Goal: Obtain resource: Obtain resource

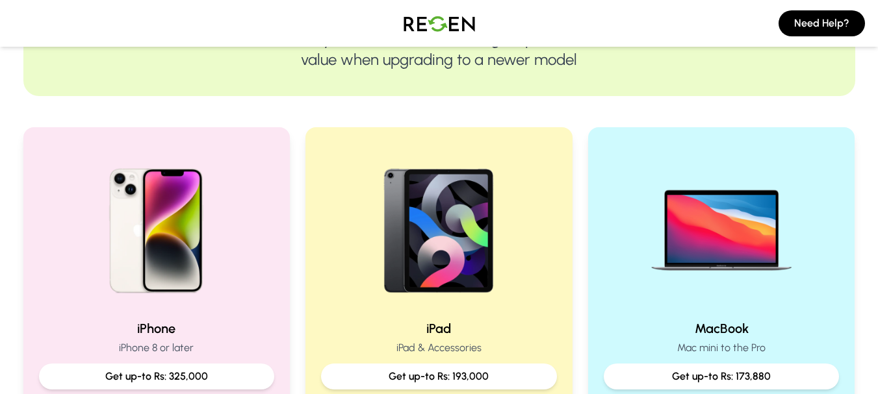
scroll to position [260, 0]
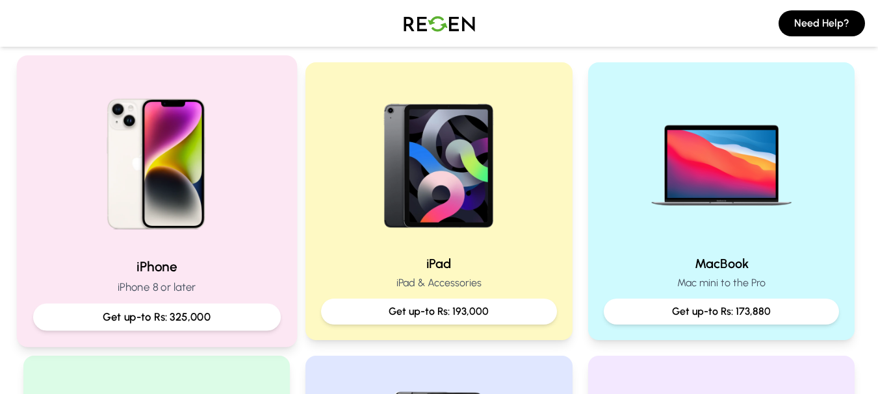
click at [192, 175] on img at bounding box center [156, 159] width 175 height 175
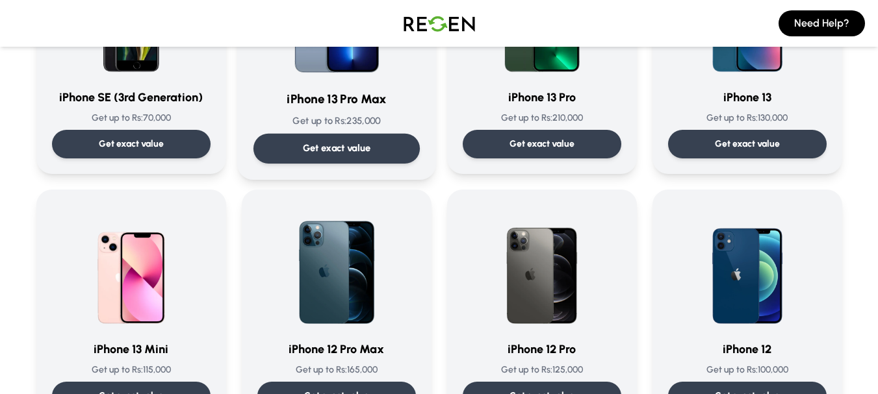
scroll to position [780, 0]
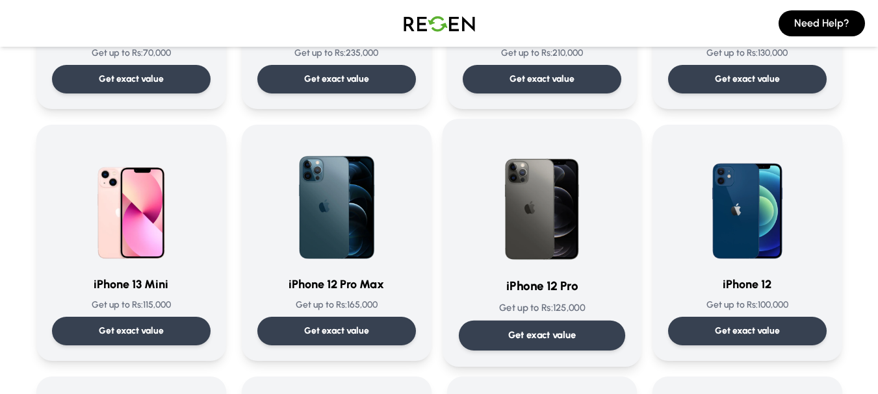
click at [532, 210] on img at bounding box center [541, 200] width 131 height 131
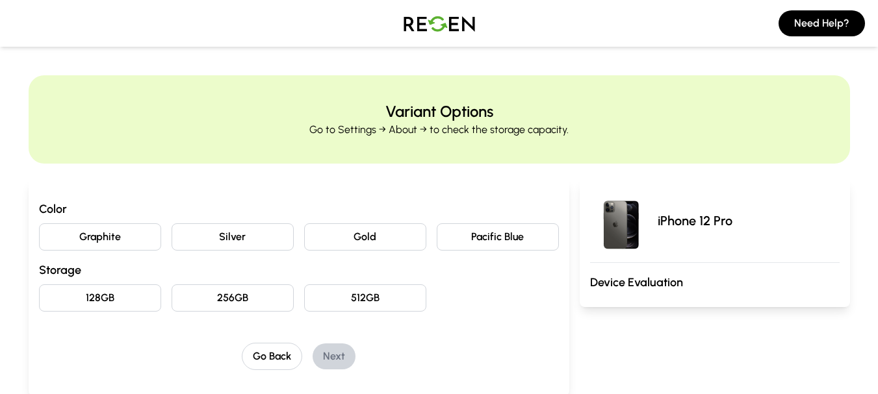
click at [123, 231] on button "Graphite" at bounding box center [100, 237] width 122 height 27
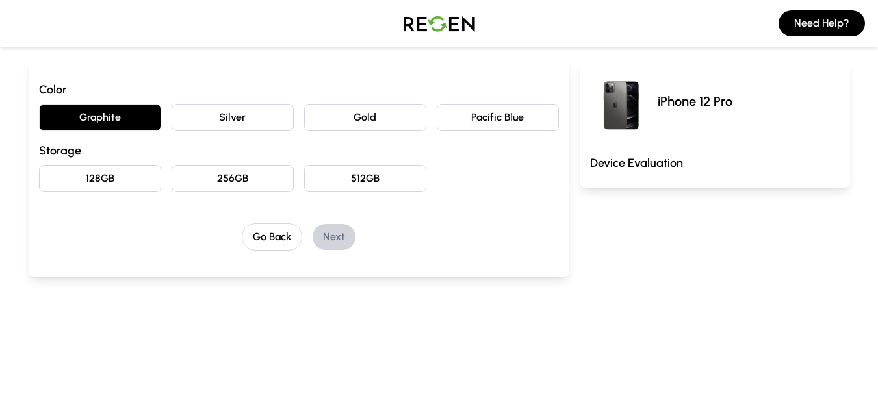
scroll to position [130, 0]
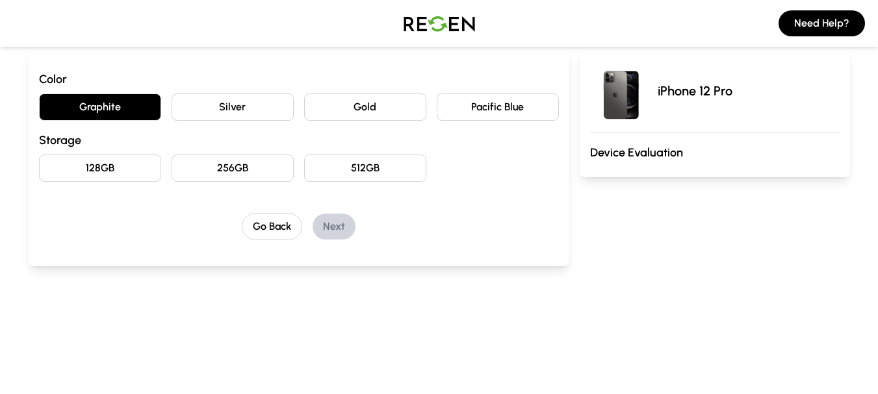
click at [238, 168] on button "256GB" at bounding box center [233, 168] width 122 height 27
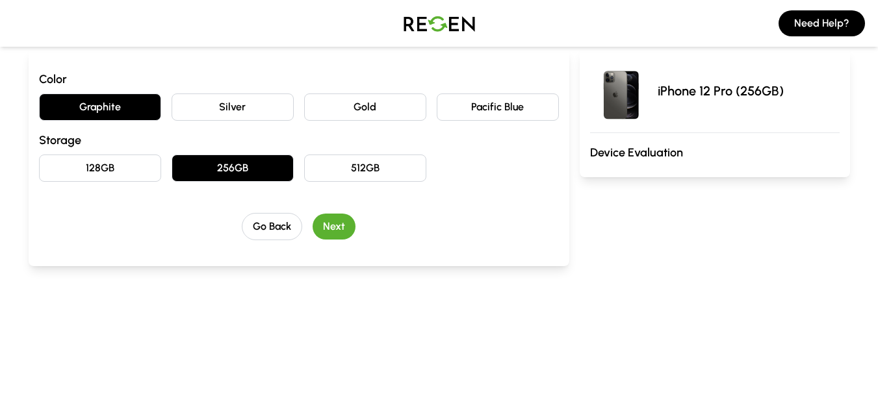
click at [337, 231] on button "Next" at bounding box center [334, 227] width 43 height 26
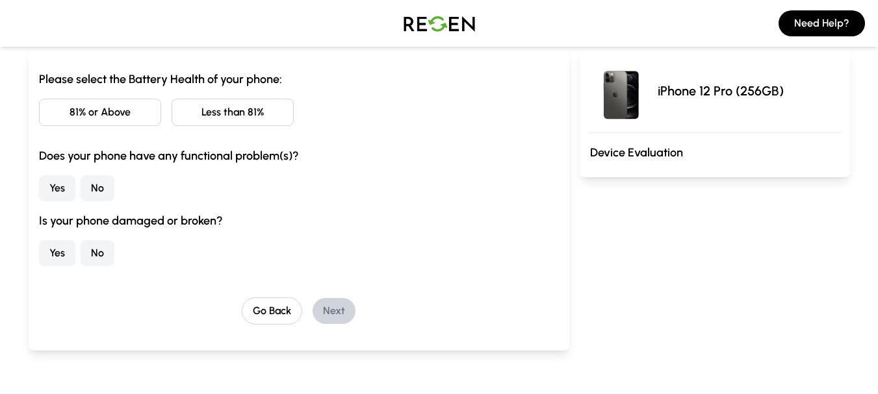
click at [114, 105] on button "81% or Above" at bounding box center [100, 112] width 122 height 27
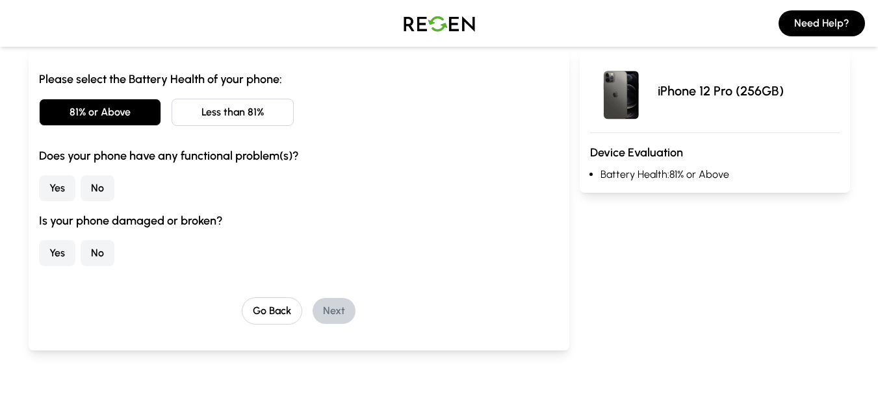
click at [104, 186] on button "No" at bounding box center [98, 188] width 34 height 26
click at [101, 253] on button "No" at bounding box center [98, 253] width 34 height 26
click at [338, 315] on button "Next" at bounding box center [334, 311] width 43 height 26
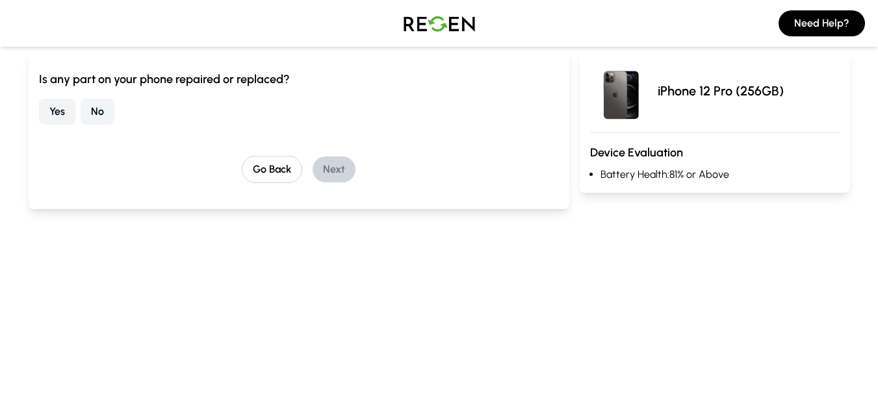
click at [101, 112] on button "No" at bounding box center [98, 112] width 34 height 26
click at [338, 172] on button "Next" at bounding box center [334, 170] width 43 height 26
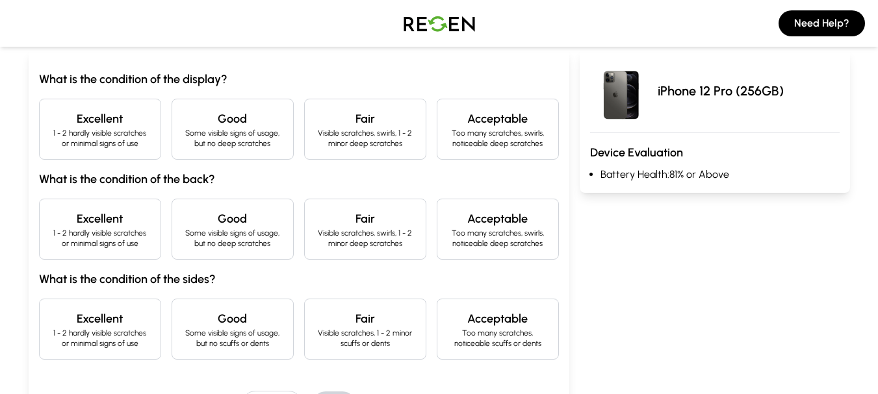
click at [114, 122] on h4 "Excellent" at bounding box center [100, 119] width 100 height 18
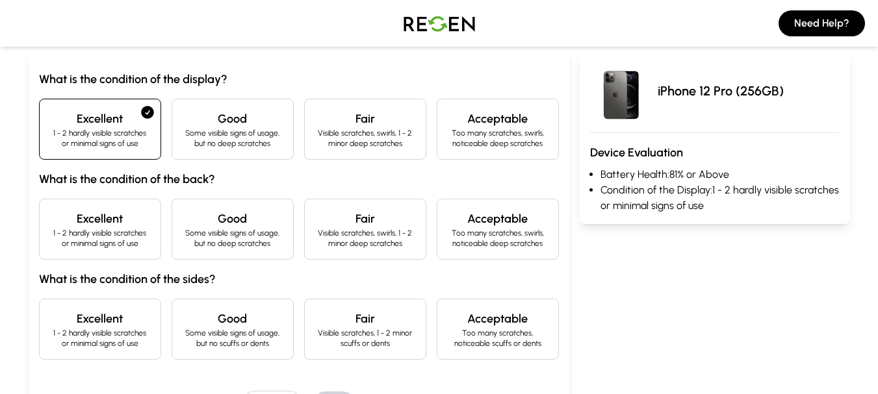
click at [105, 226] on h4 "Excellent" at bounding box center [100, 219] width 100 height 18
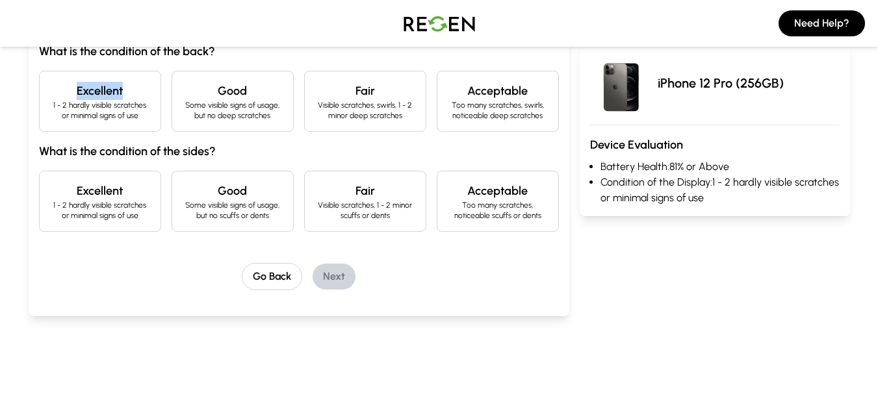
scroll to position [260, 0]
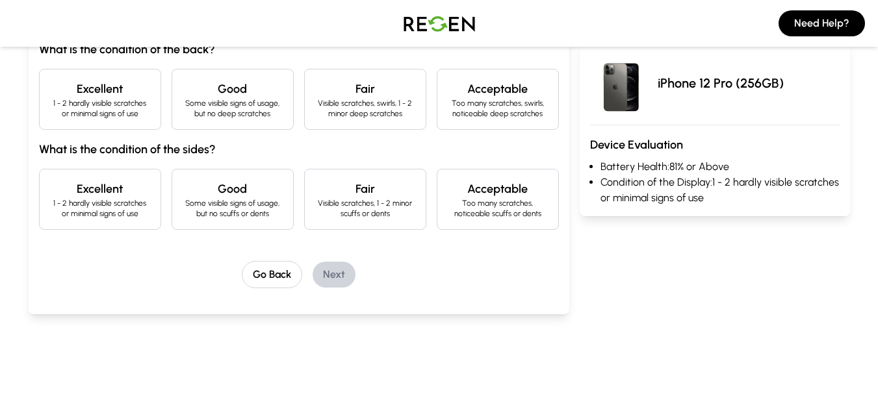
click at [94, 268] on div "Go Back Next" at bounding box center [299, 274] width 520 height 27
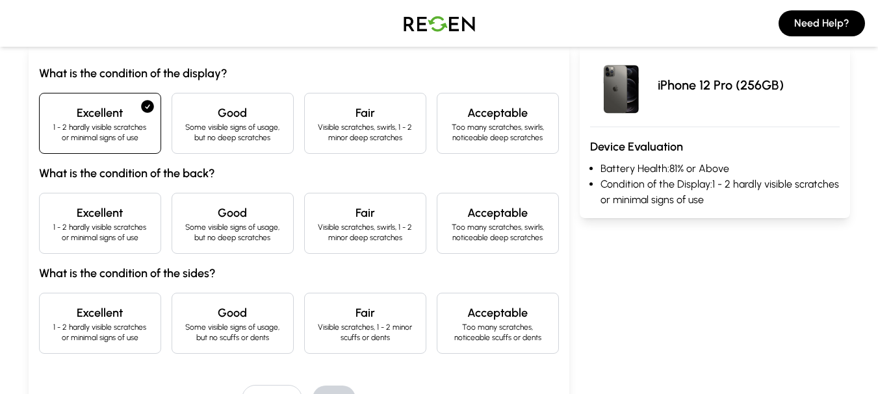
scroll to position [130, 0]
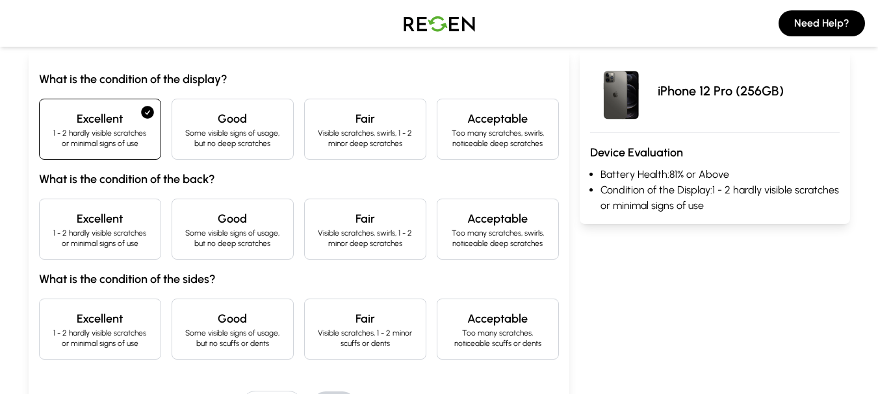
click at [101, 226] on h4 "Excellent" at bounding box center [100, 219] width 100 height 18
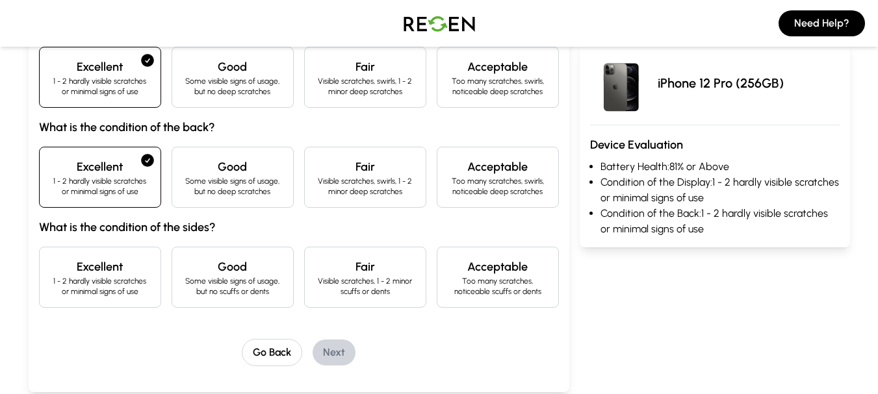
scroll to position [325, 0]
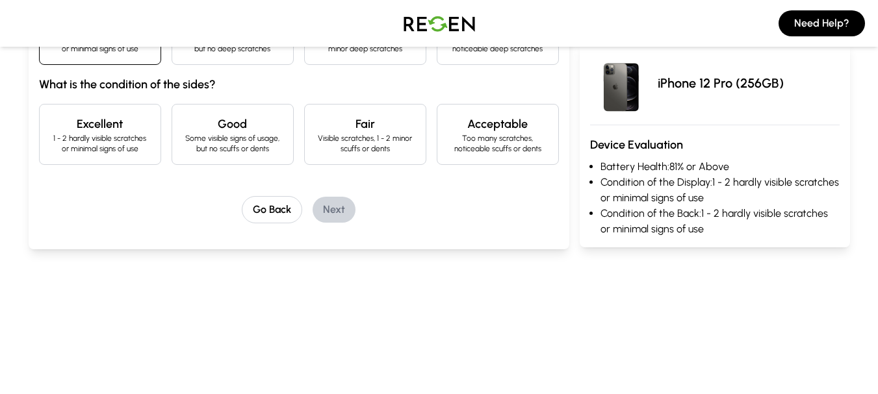
click at [108, 140] on p "1 - 2 hardly visible scratches or minimal signs of use" at bounding box center [100, 143] width 100 height 21
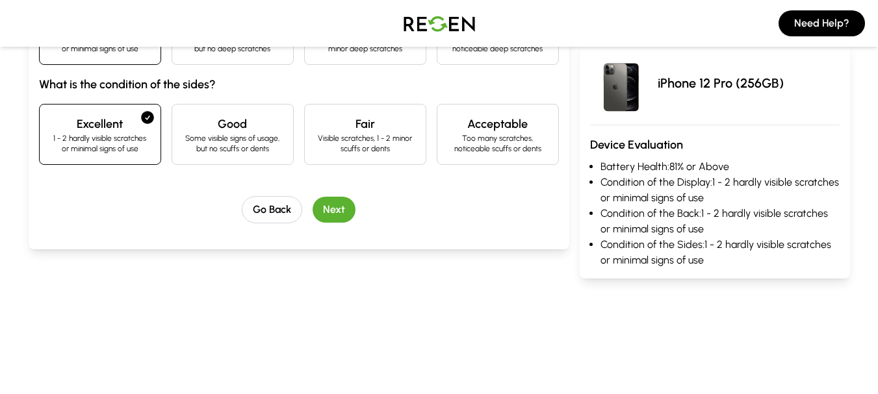
click at [341, 208] on button "Next" at bounding box center [334, 210] width 43 height 26
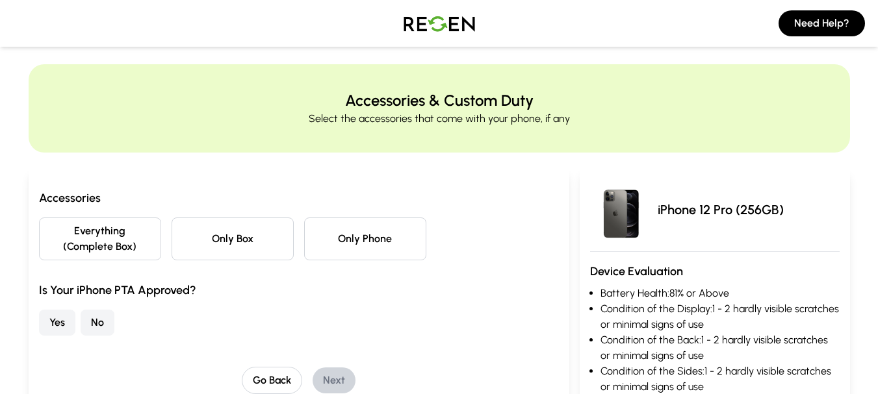
scroll to position [0, 0]
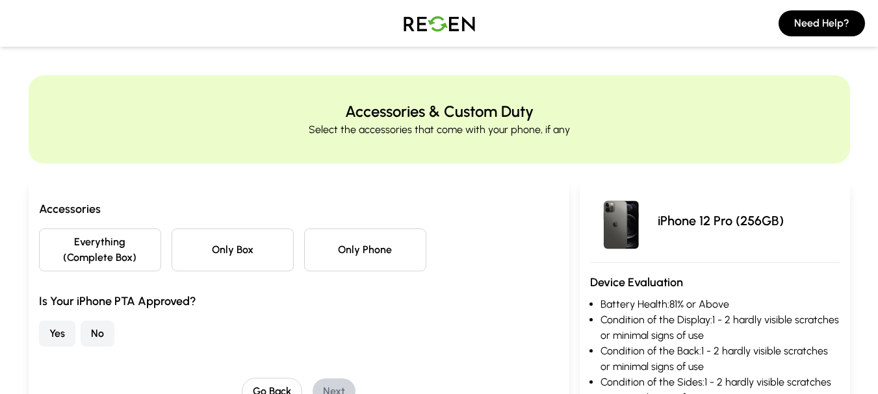
click at [56, 329] on button "Yes" at bounding box center [57, 334] width 36 height 26
click at [395, 244] on button "Only Phone" at bounding box center [365, 250] width 122 height 43
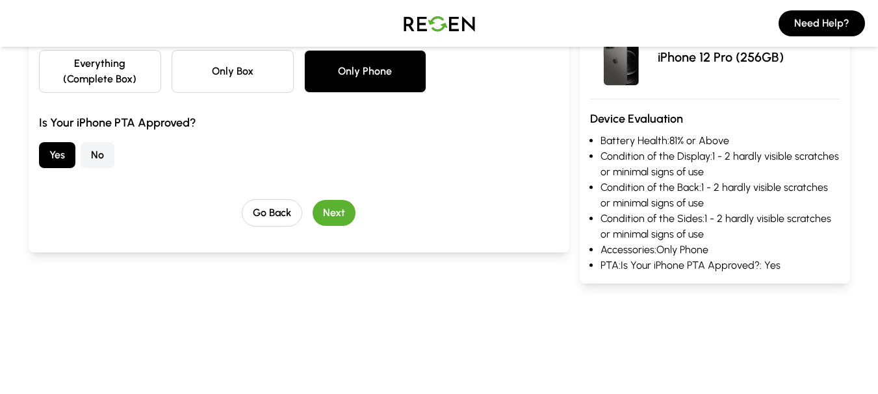
scroll to position [195, 0]
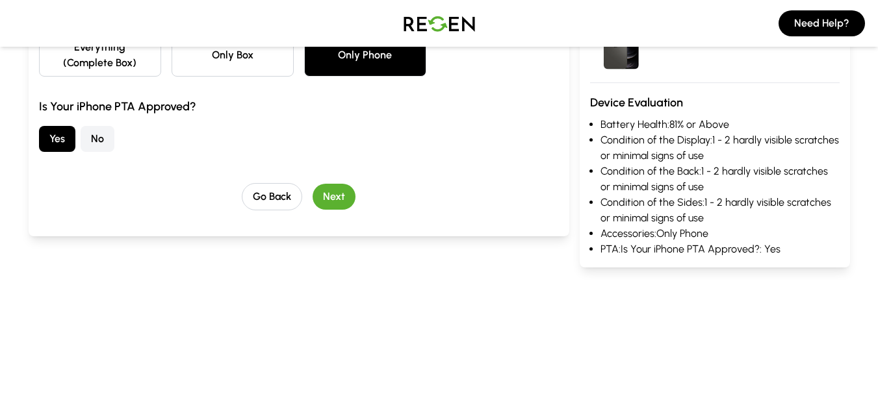
click at [335, 192] on button "Next" at bounding box center [334, 197] width 43 height 26
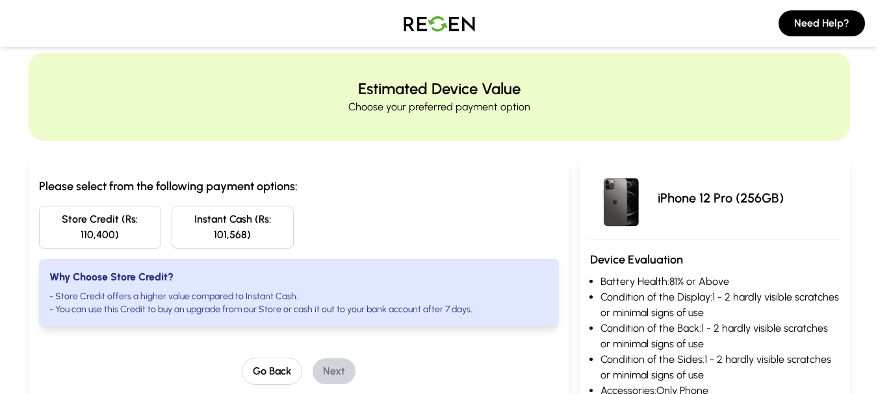
scroll to position [0, 0]
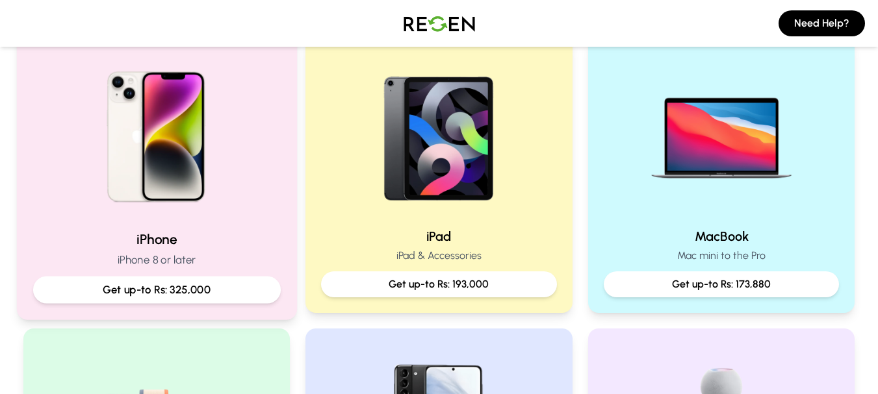
scroll to position [195, 0]
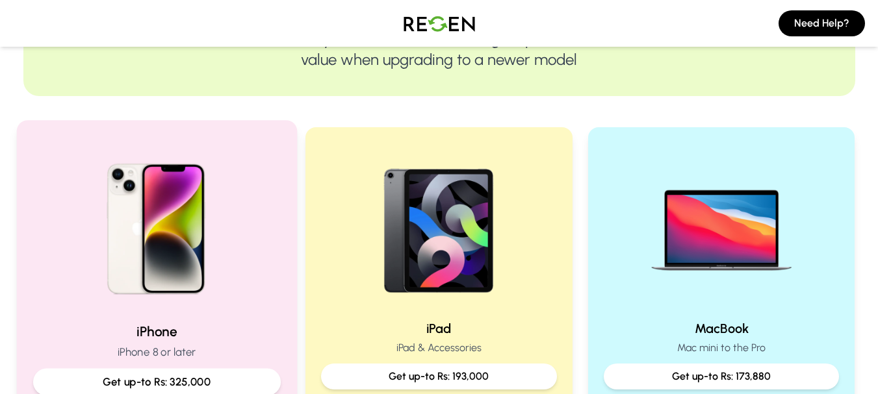
click at [213, 228] on img at bounding box center [156, 224] width 175 height 175
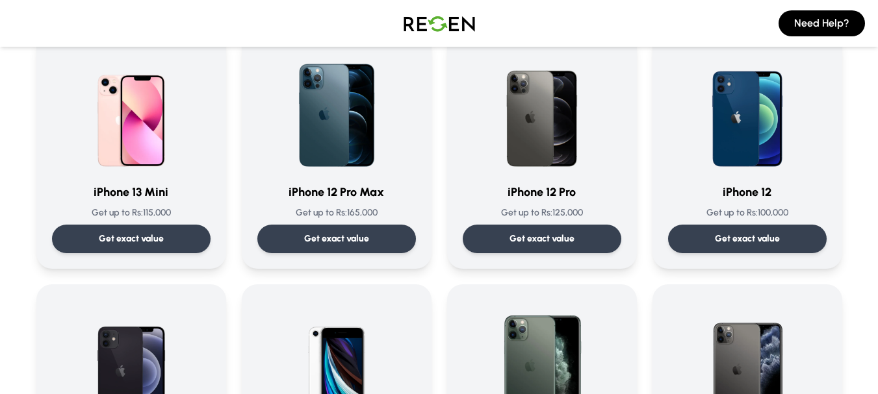
scroll to position [780, 0]
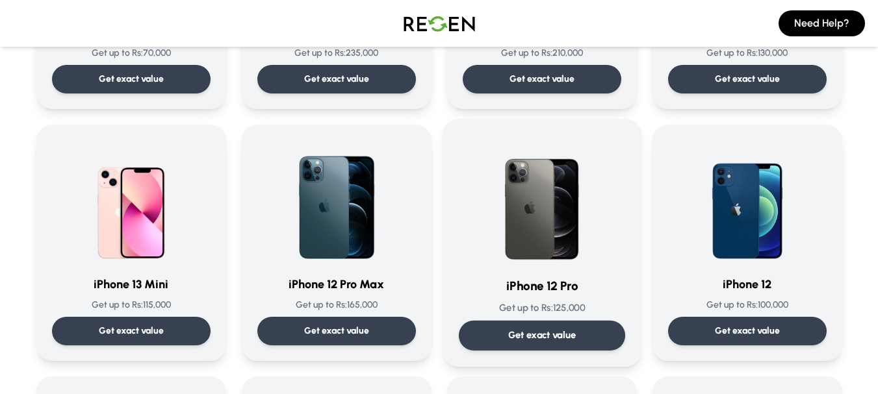
click at [501, 180] on img at bounding box center [541, 200] width 131 height 131
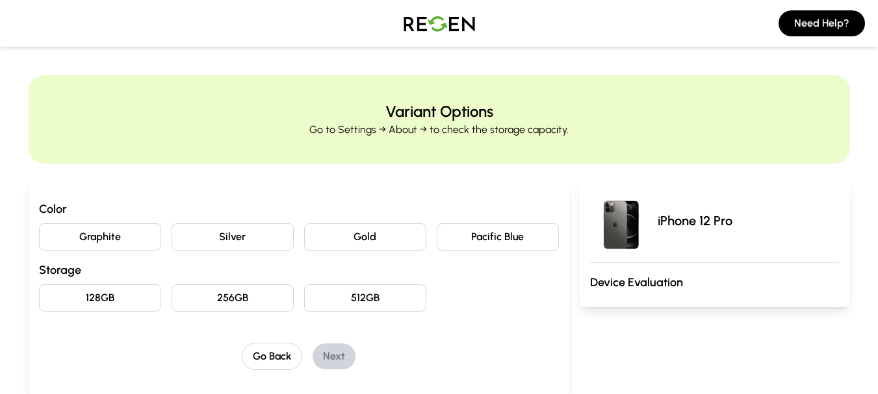
click at [157, 233] on button "Graphite" at bounding box center [100, 237] width 122 height 27
click at [259, 301] on button "256GB" at bounding box center [233, 298] width 122 height 27
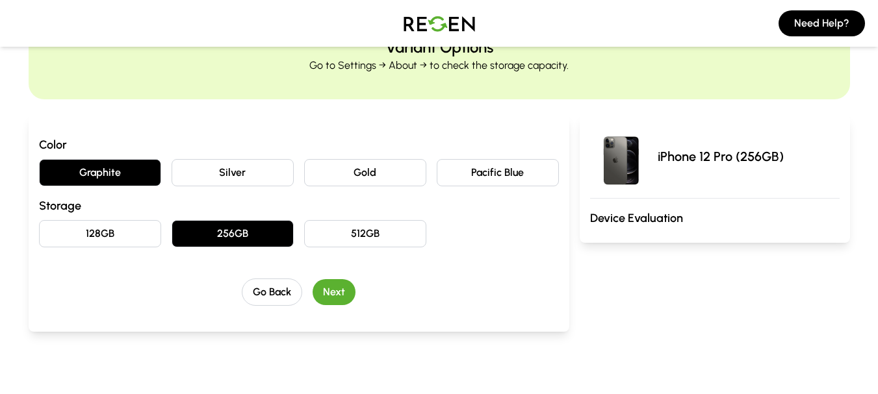
scroll to position [65, 0]
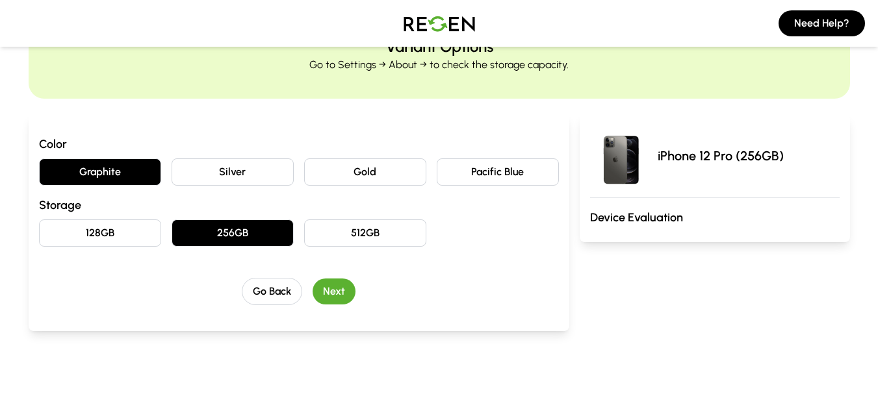
click at [343, 296] on button "Next" at bounding box center [334, 292] width 43 height 26
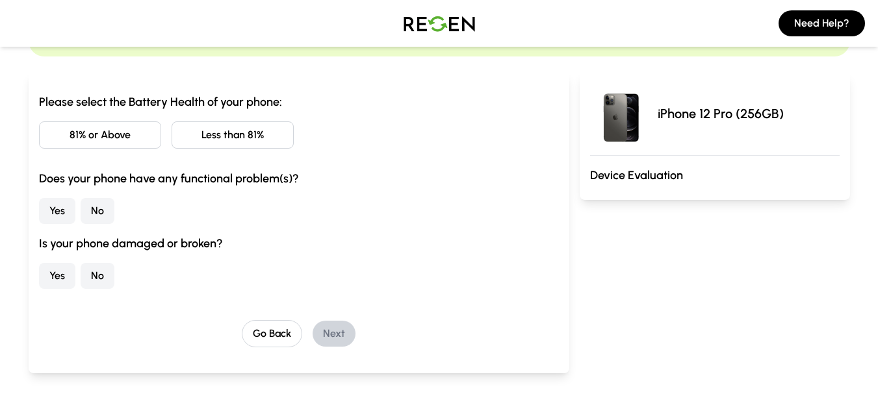
scroll to position [130, 0]
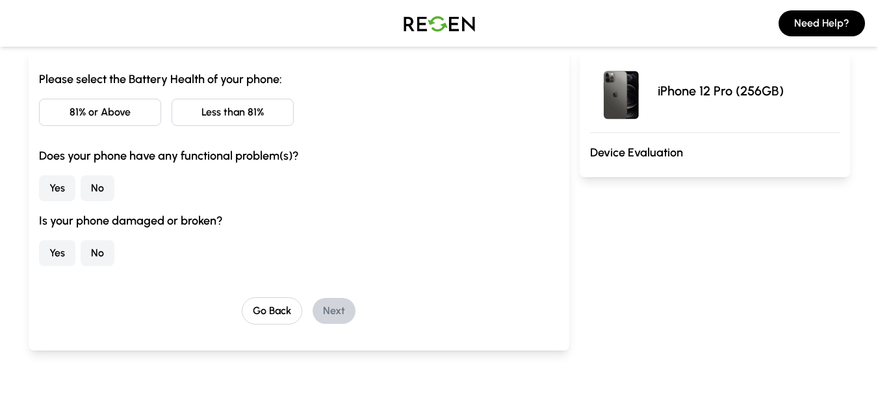
click at [142, 114] on button "81% or Above" at bounding box center [100, 112] width 122 height 27
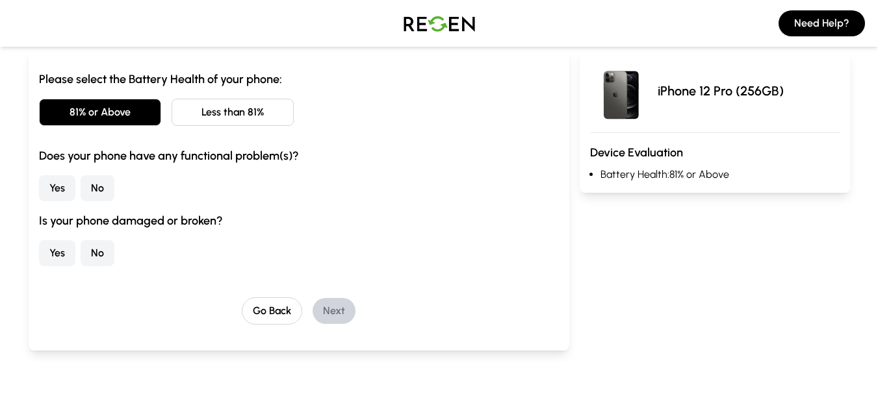
click at [106, 185] on button "No" at bounding box center [98, 188] width 34 height 26
click at [107, 253] on button "No" at bounding box center [98, 253] width 34 height 26
click at [341, 308] on button "Next" at bounding box center [334, 311] width 43 height 26
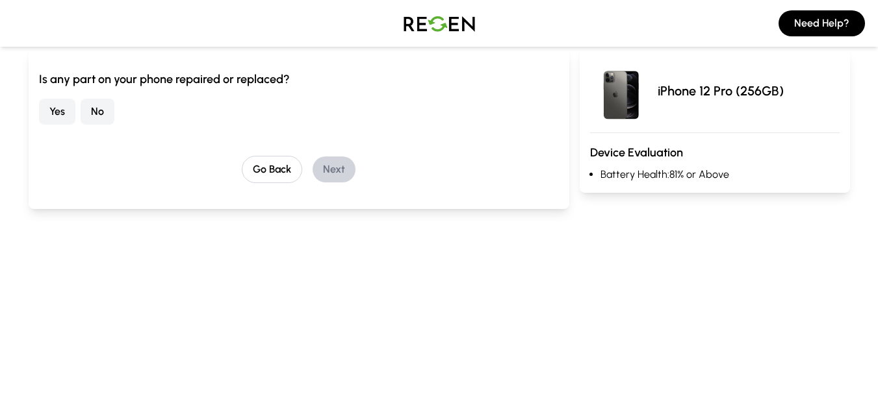
click at [97, 109] on button "No" at bounding box center [98, 112] width 34 height 26
click at [324, 176] on button "Next" at bounding box center [334, 170] width 43 height 26
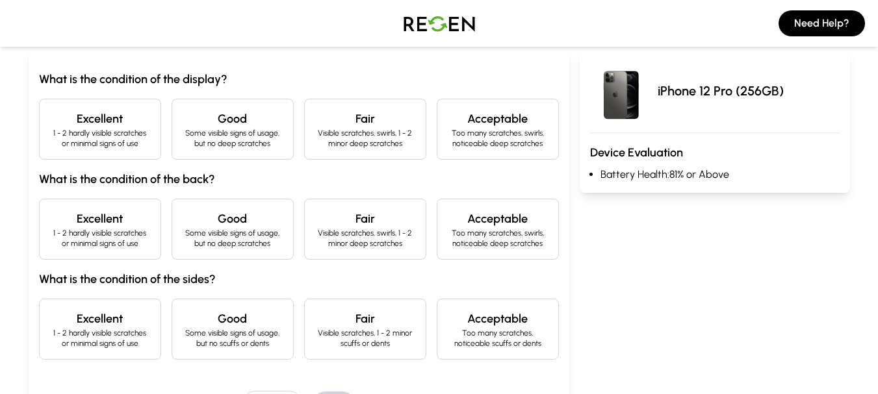
click at [346, 128] on p "Visible scratches, swirls, 1 - 2 minor deep scratches" at bounding box center [365, 138] width 100 height 21
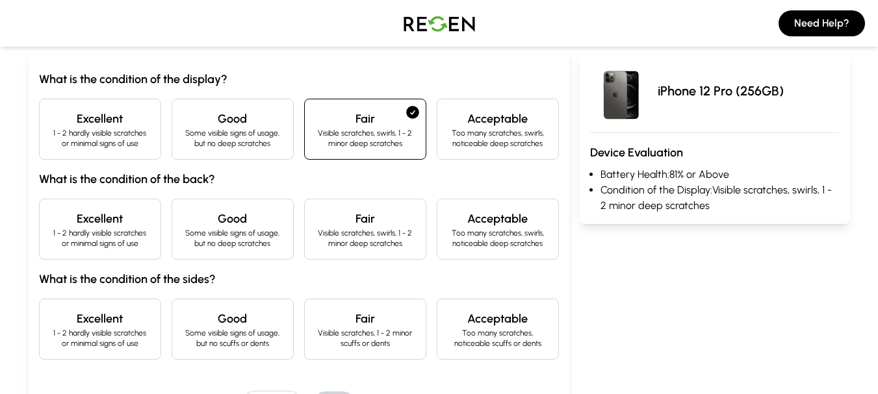
click at [116, 230] on p "1 - 2 hardly visible scratches or minimal signs of use" at bounding box center [100, 238] width 100 height 21
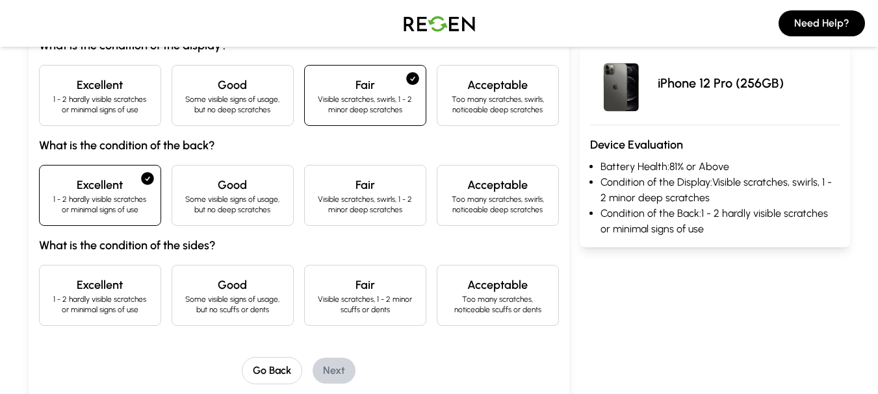
scroll to position [260, 0]
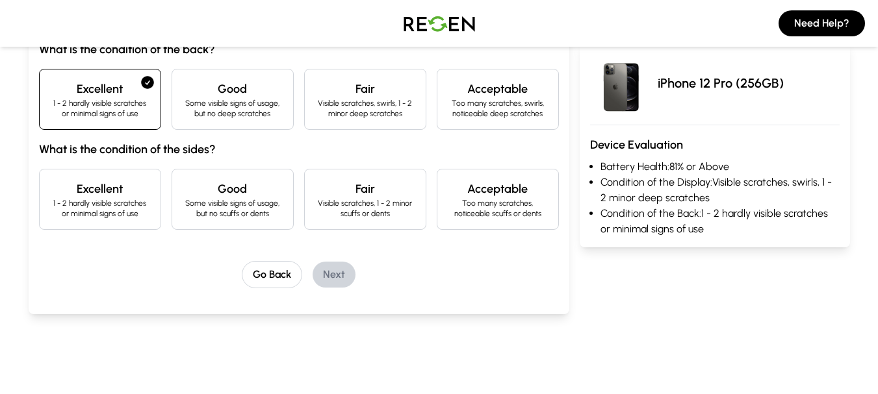
click at [144, 211] on p "1 - 2 hardly visible scratches or minimal signs of use" at bounding box center [100, 208] width 100 height 21
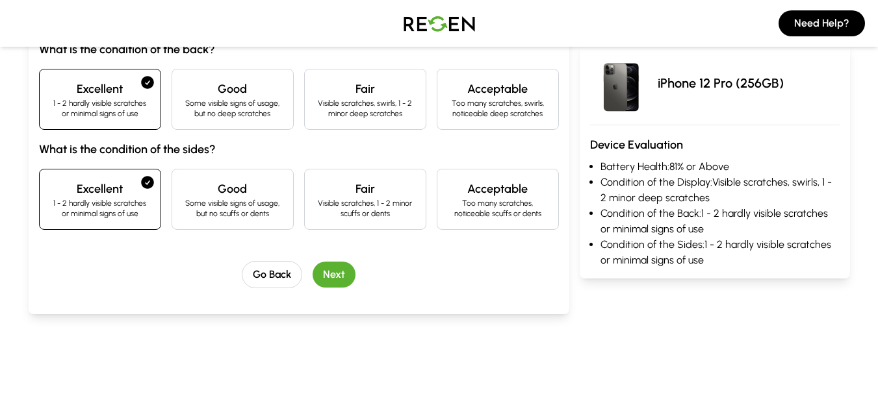
click at [330, 272] on button "Next" at bounding box center [334, 275] width 43 height 26
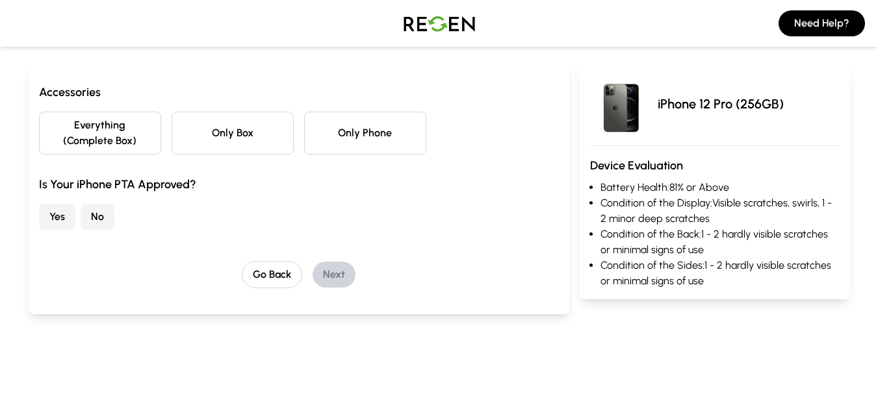
scroll to position [52, 0]
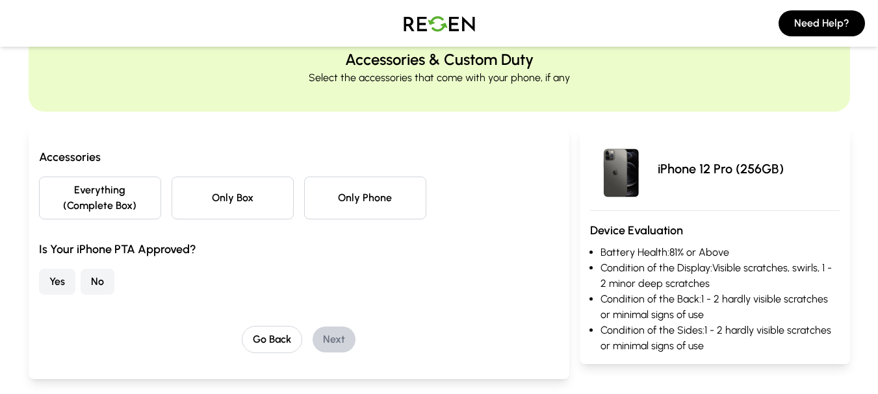
click at [337, 196] on button "Only Phone" at bounding box center [365, 198] width 122 height 43
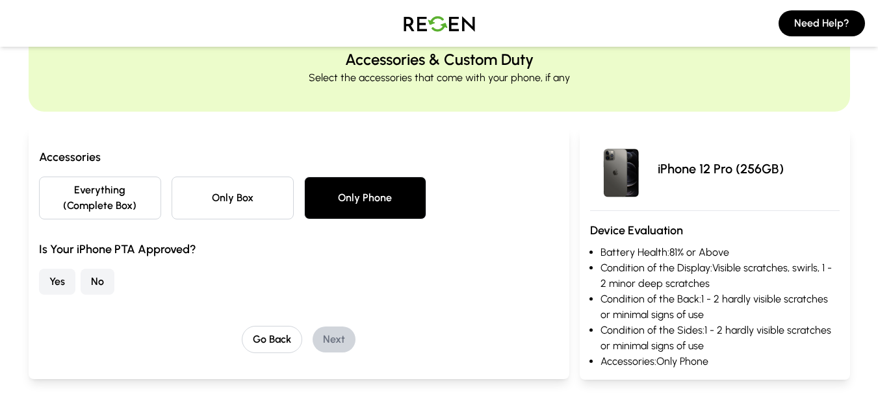
click at [56, 283] on button "Yes" at bounding box center [57, 282] width 36 height 26
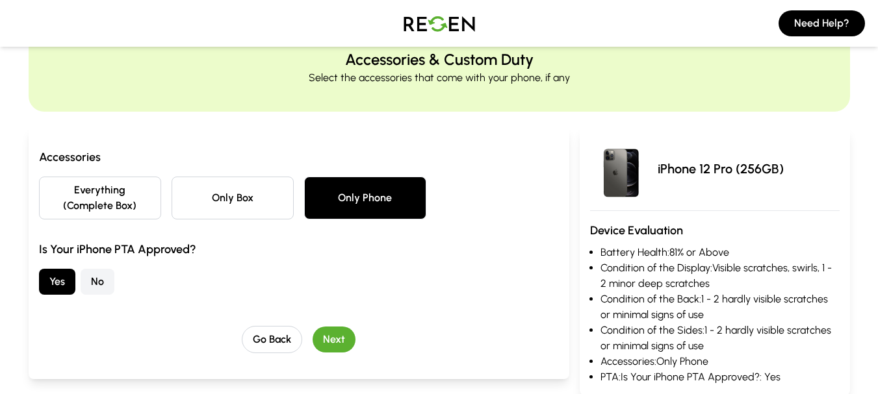
click at [342, 339] on button "Next" at bounding box center [334, 340] width 43 height 26
